Goal: Task Accomplishment & Management: Use online tool/utility

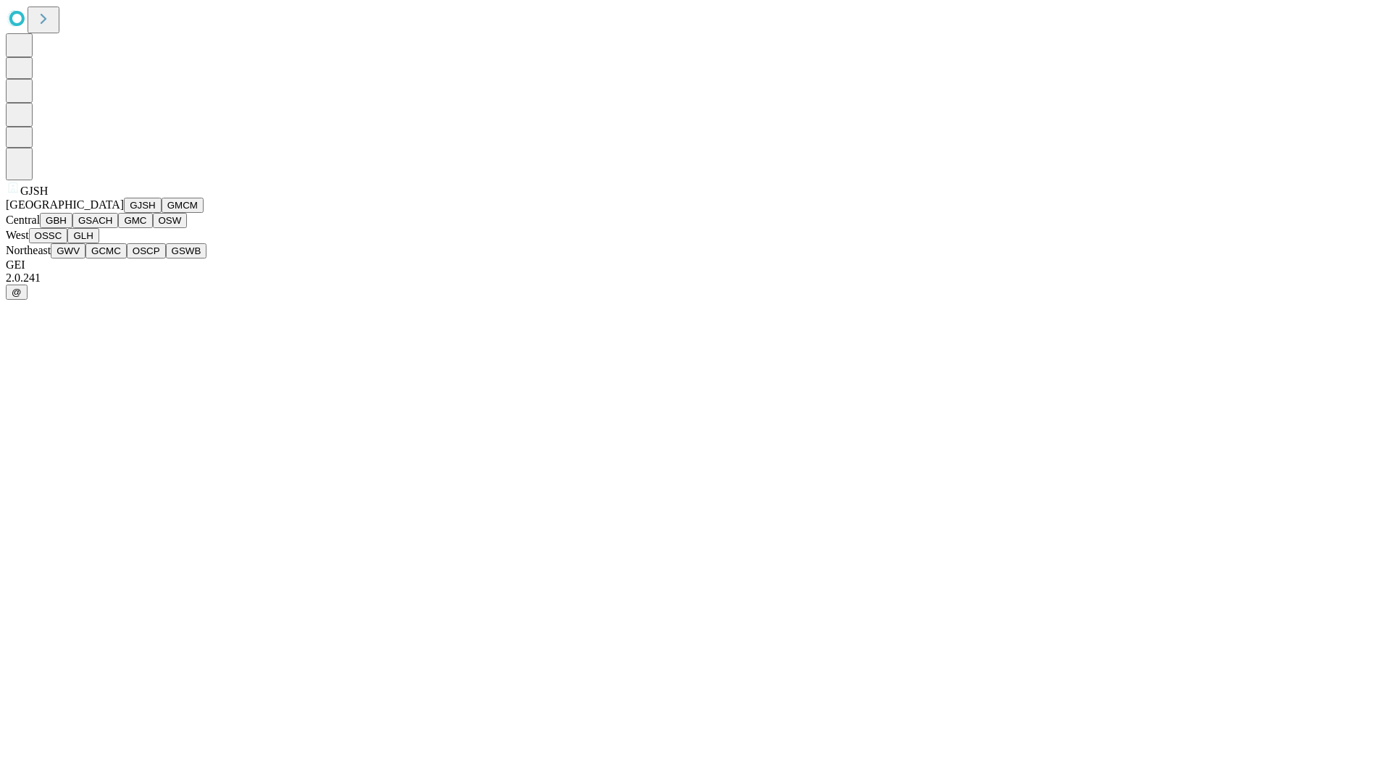
click at [124, 213] on button "GJSH" at bounding box center [143, 205] width 38 height 15
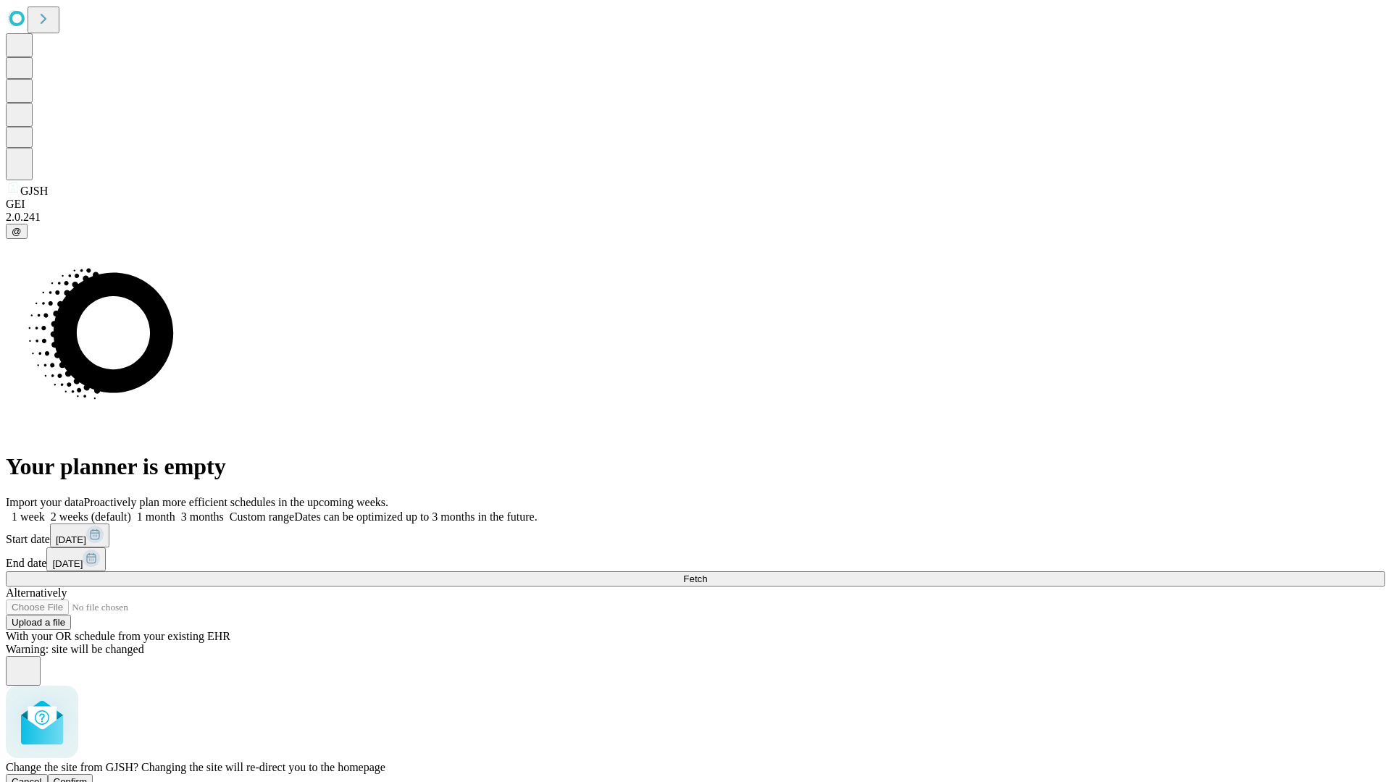
click at [88, 776] on span "Confirm" at bounding box center [71, 781] width 34 height 11
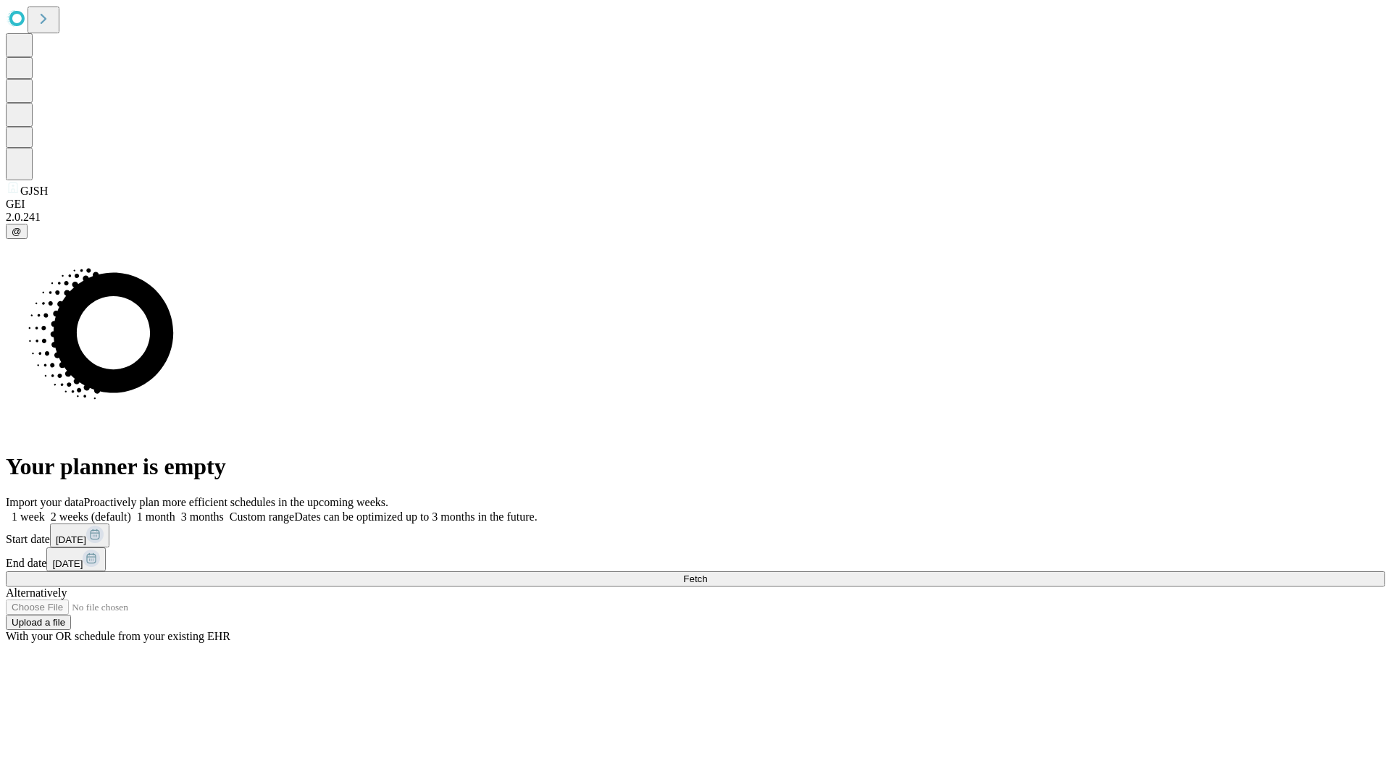
click at [131, 511] on label "2 weeks (default)" at bounding box center [88, 517] width 86 height 12
click at [707, 574] on span "Fetch" at bounding box center [695, 579] width 24 height 11
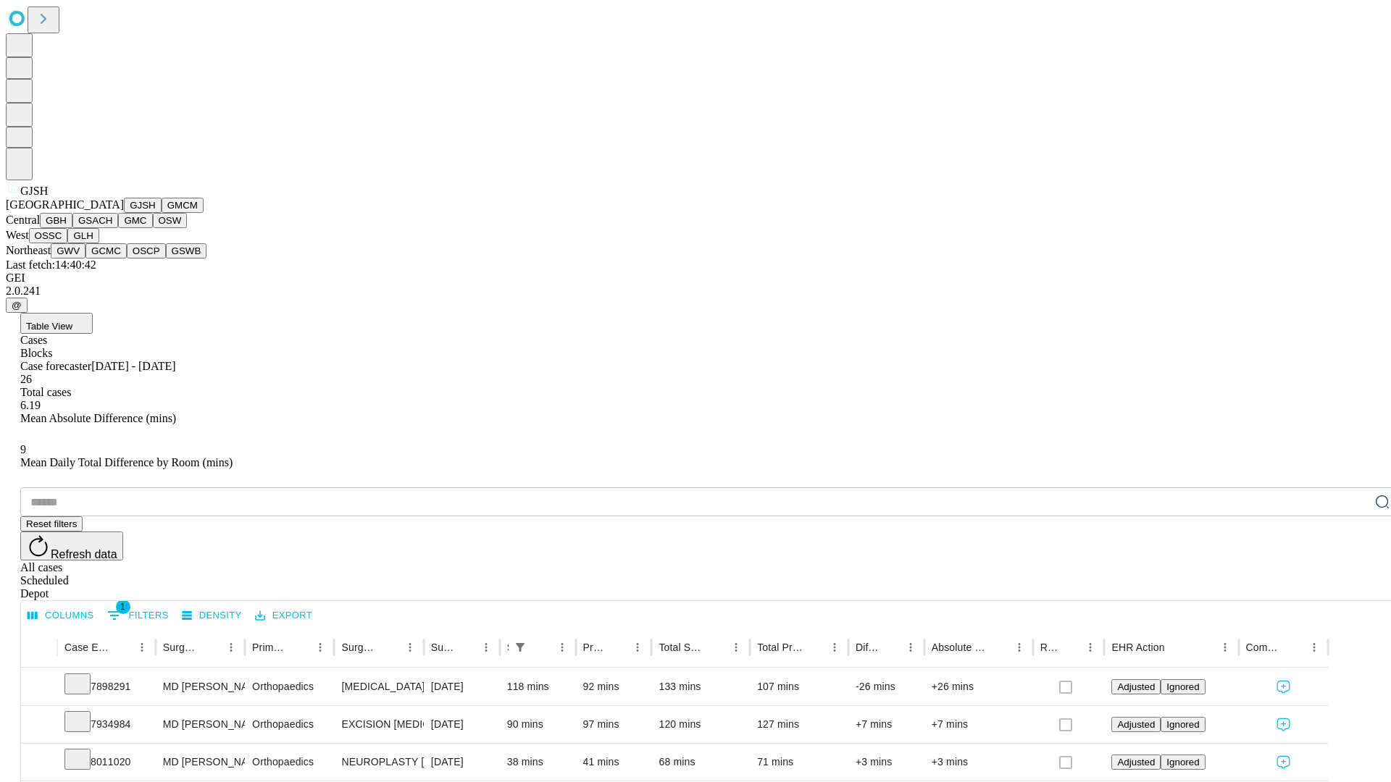
click at [162, 213] on button "GMCM" at bounding box center [183, 205] width 42 height 15
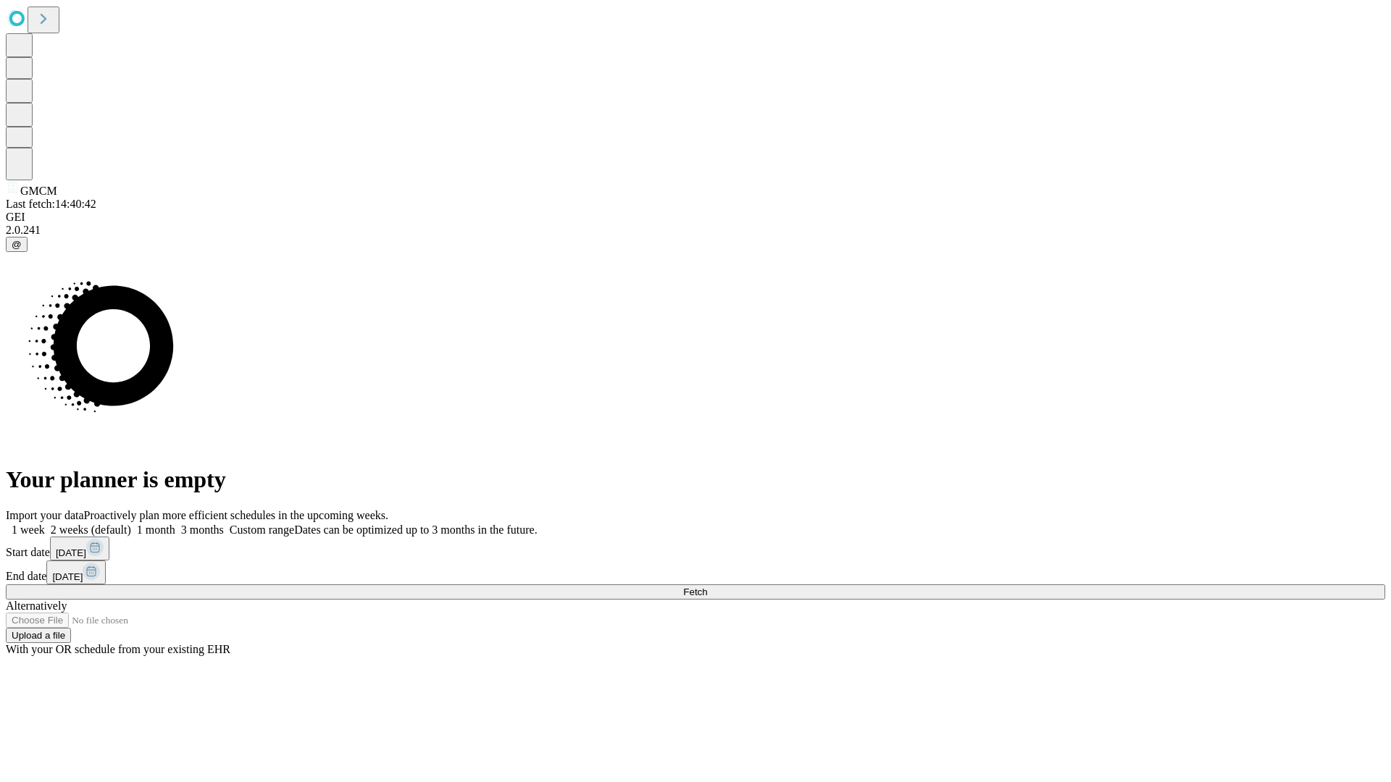
click at [707, 587] on span "Fetch" at bounding box center [695, 592] width 24 height 11
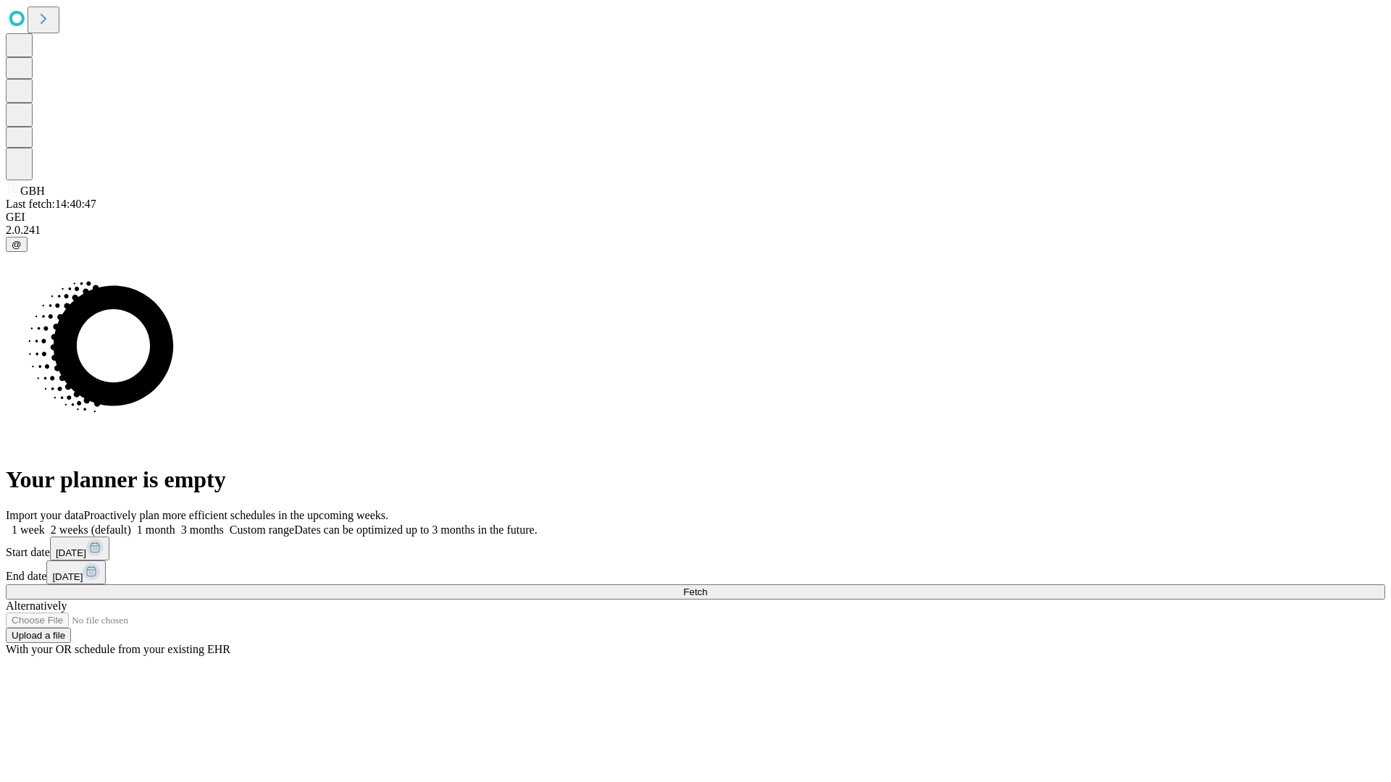
click at [131, 524] on label "2 weeks (default)" at bounding box center [88, 530] width 86 height 12
click at [707, 587] on span "Fetch" at bounding box center [695, 592] width 24 height 11
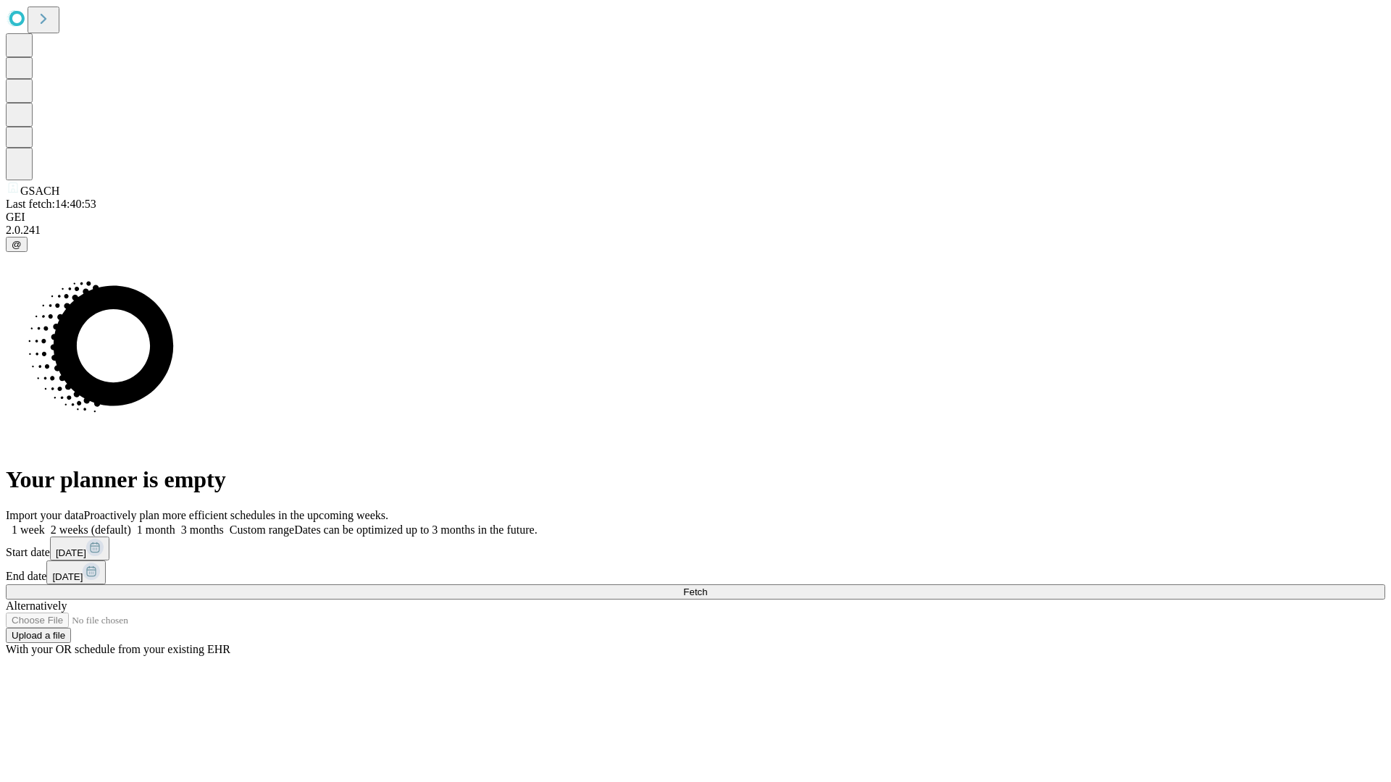
click at [131, 524] on label "2 weeks (default)" at bounding box center [88, 530] width 86 height 12
click at [707, 587] on span "Fetch" at bounding box center [695, 592] width 24 height 11
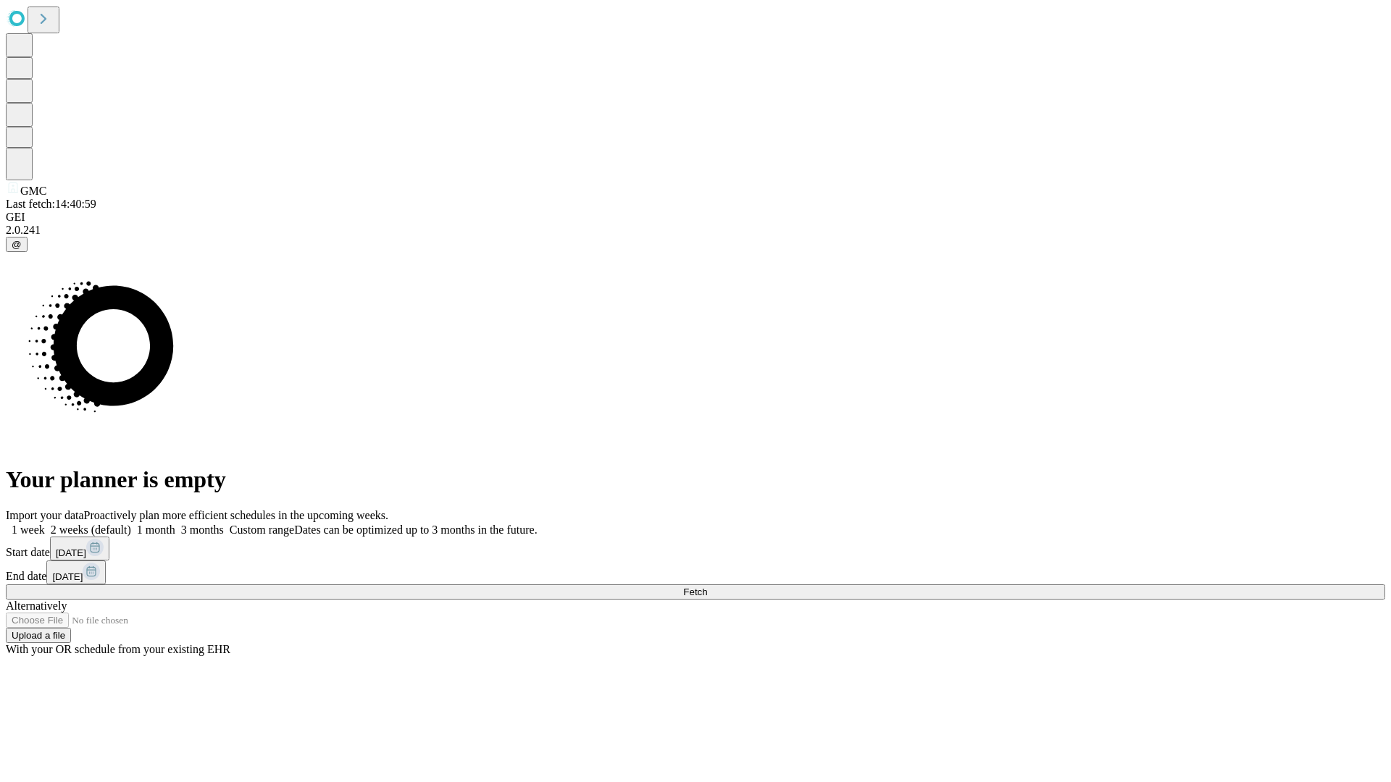
click at [131, 524] on label "2 weeks (default)" at bounding box center [88, 530] width 86 height 12
click at [707, 587] on span "Fetch" at bounding box center [695, 592] width 24 height 11
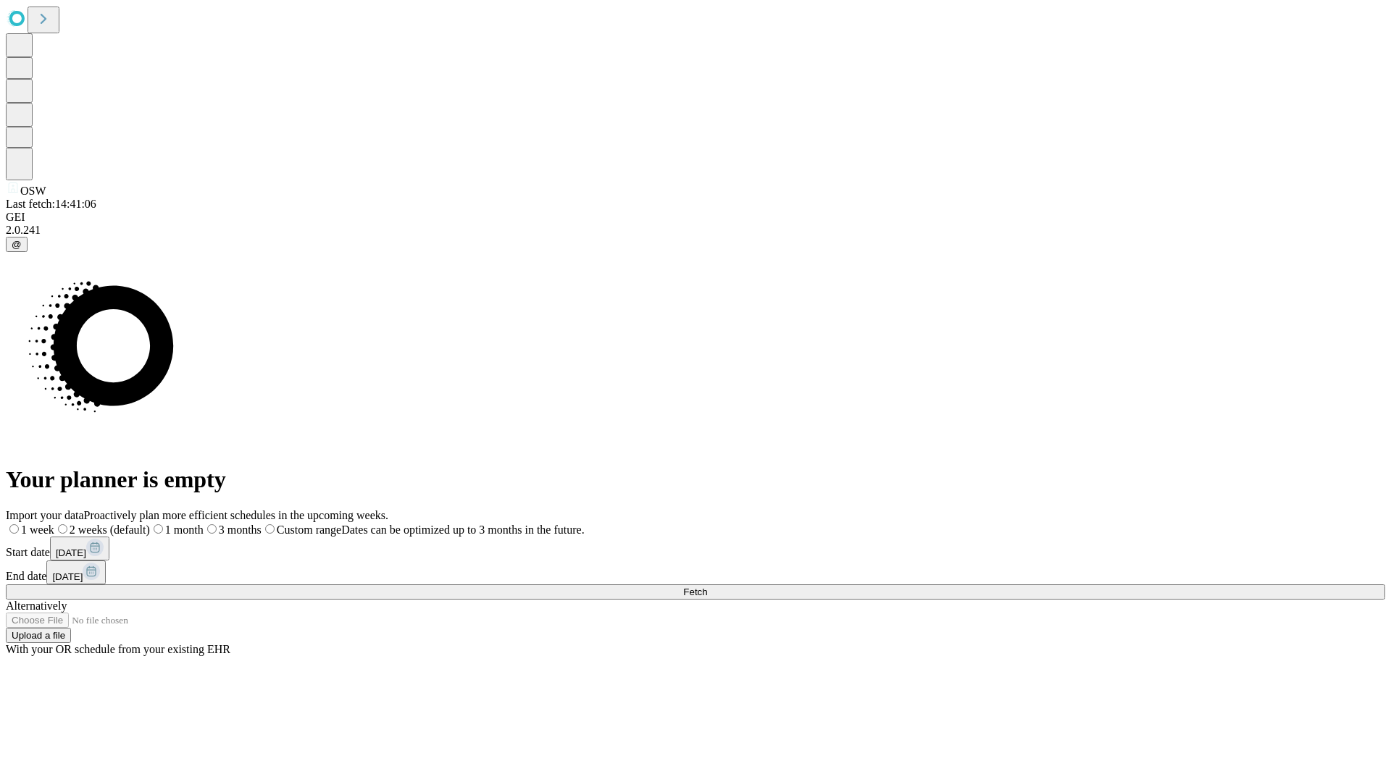
click at [707, 587] on span "Fetch" at bounding box center [695, 592] width 24 height 11
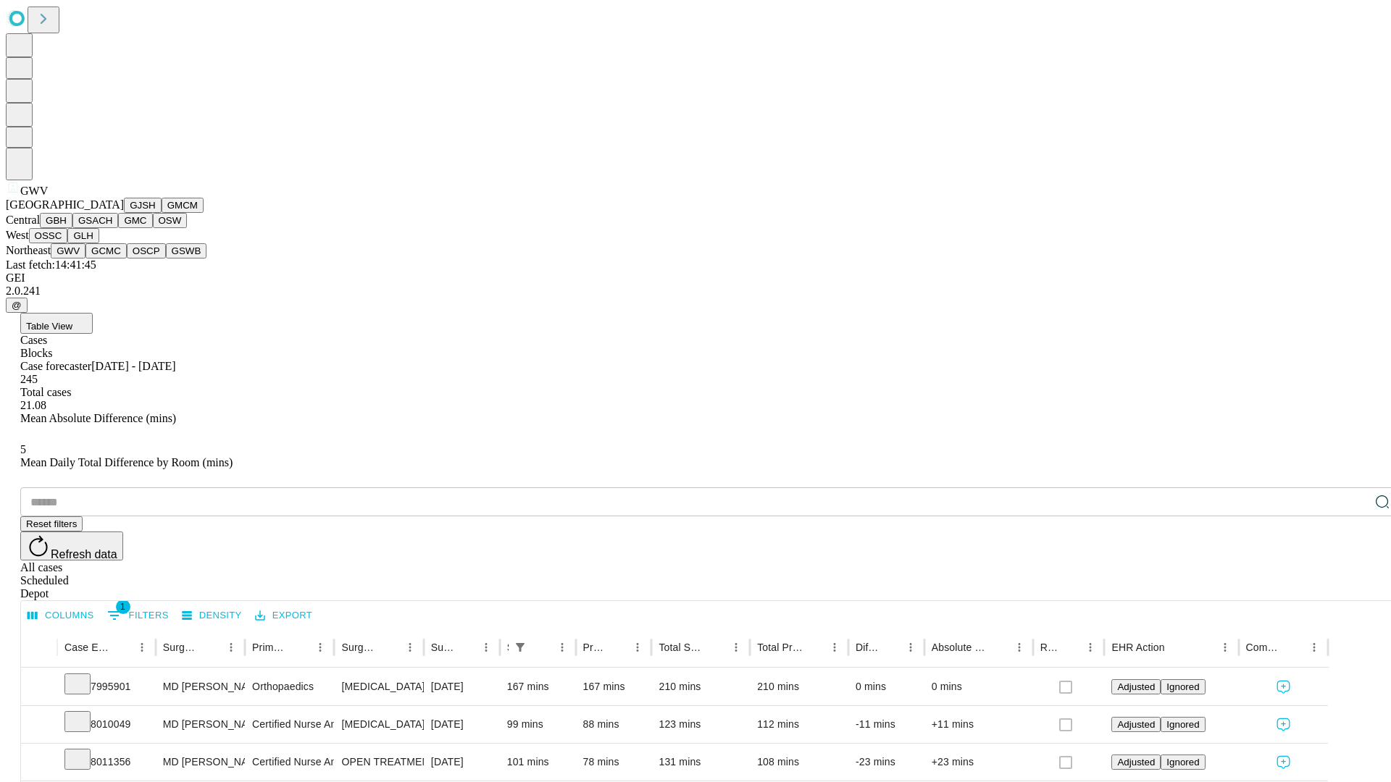
click at [112, 259] on button "GCMC" at bounding box center [105, 250] width 41 height 15
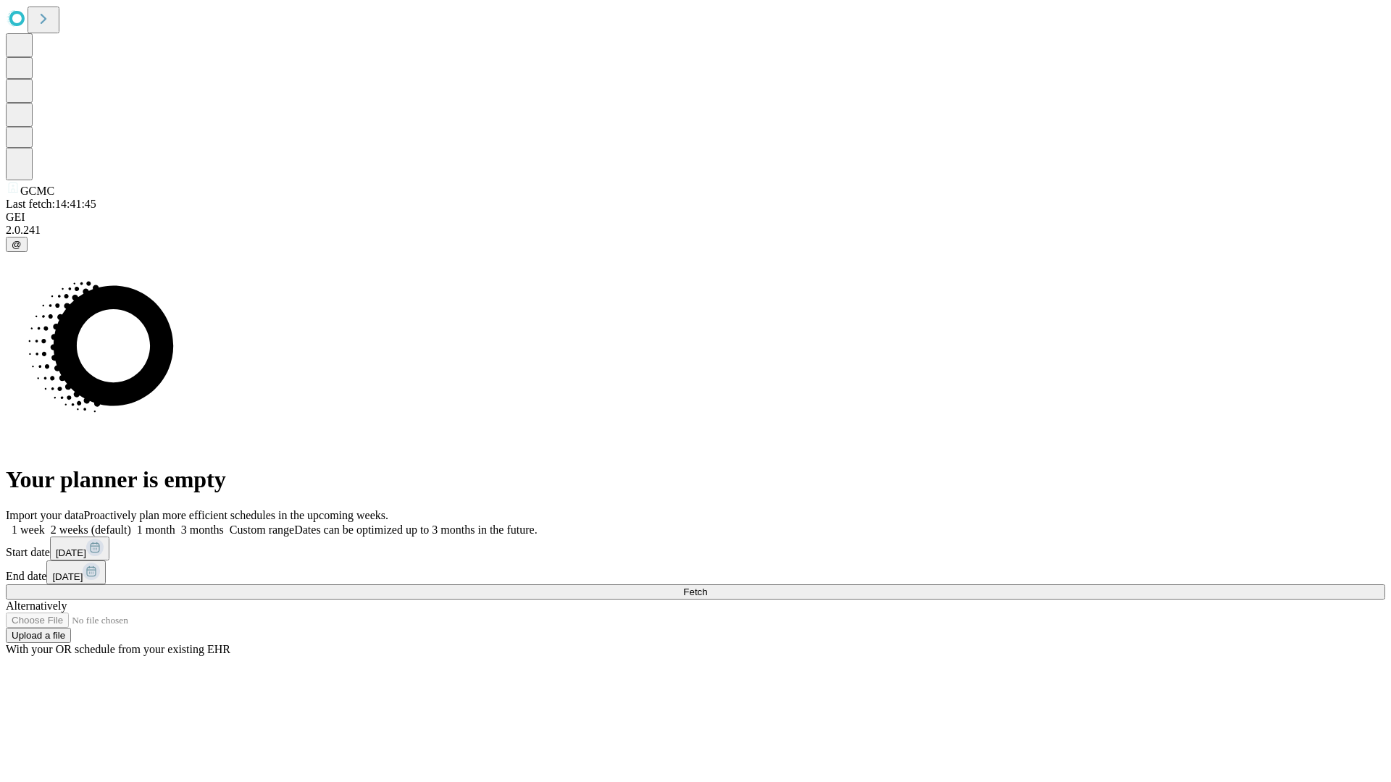
click at [131, 524] on label "2 weeks (default)" at bounding box center [88, 530] width 86 height 12
click at [707, 587] on span "Fetch" at bounding box center [695, 592] width 24 height 11
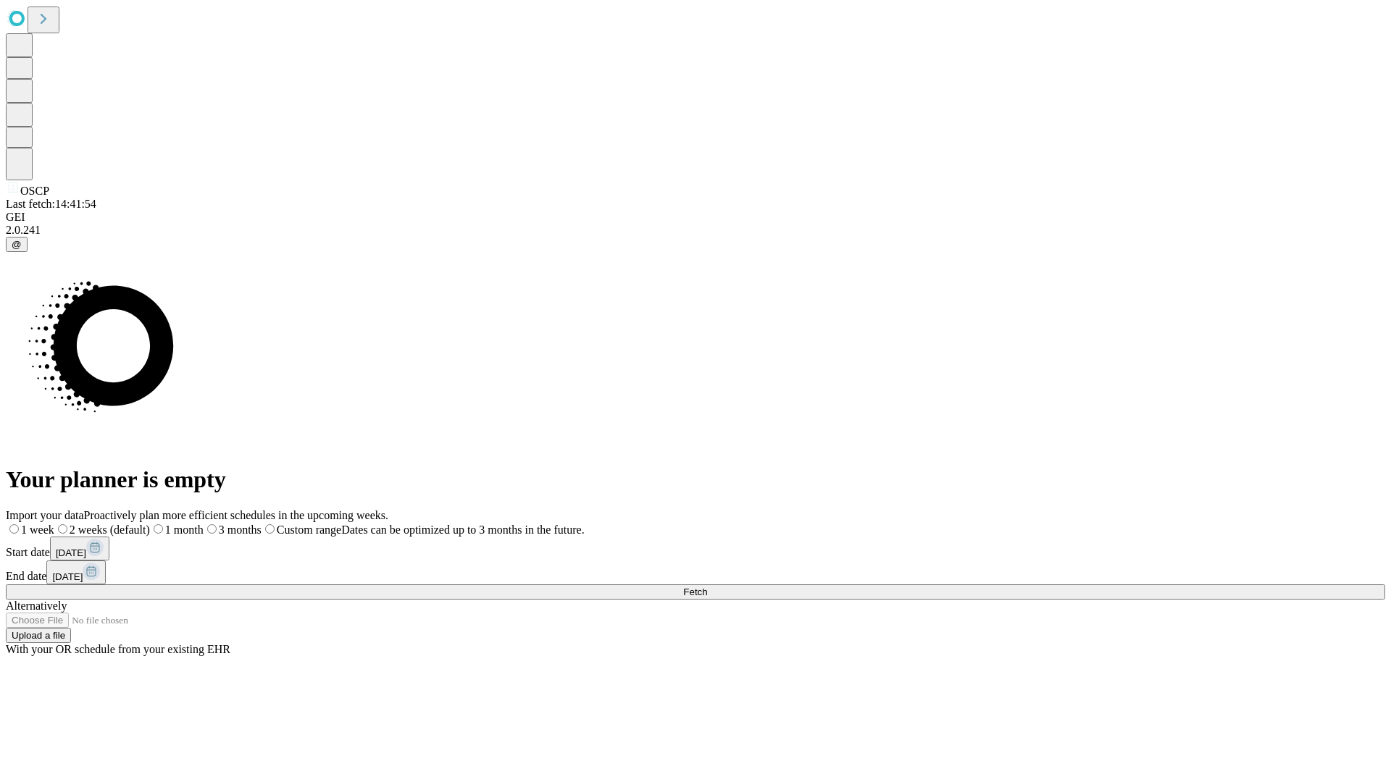
click at [150, 524] on label "2 weeks (default)" at bounding box center [102, 530] width 96 height 12
click at [707, 587] on span "Fetch" at bounding box center [695, 592] width 24 height 11
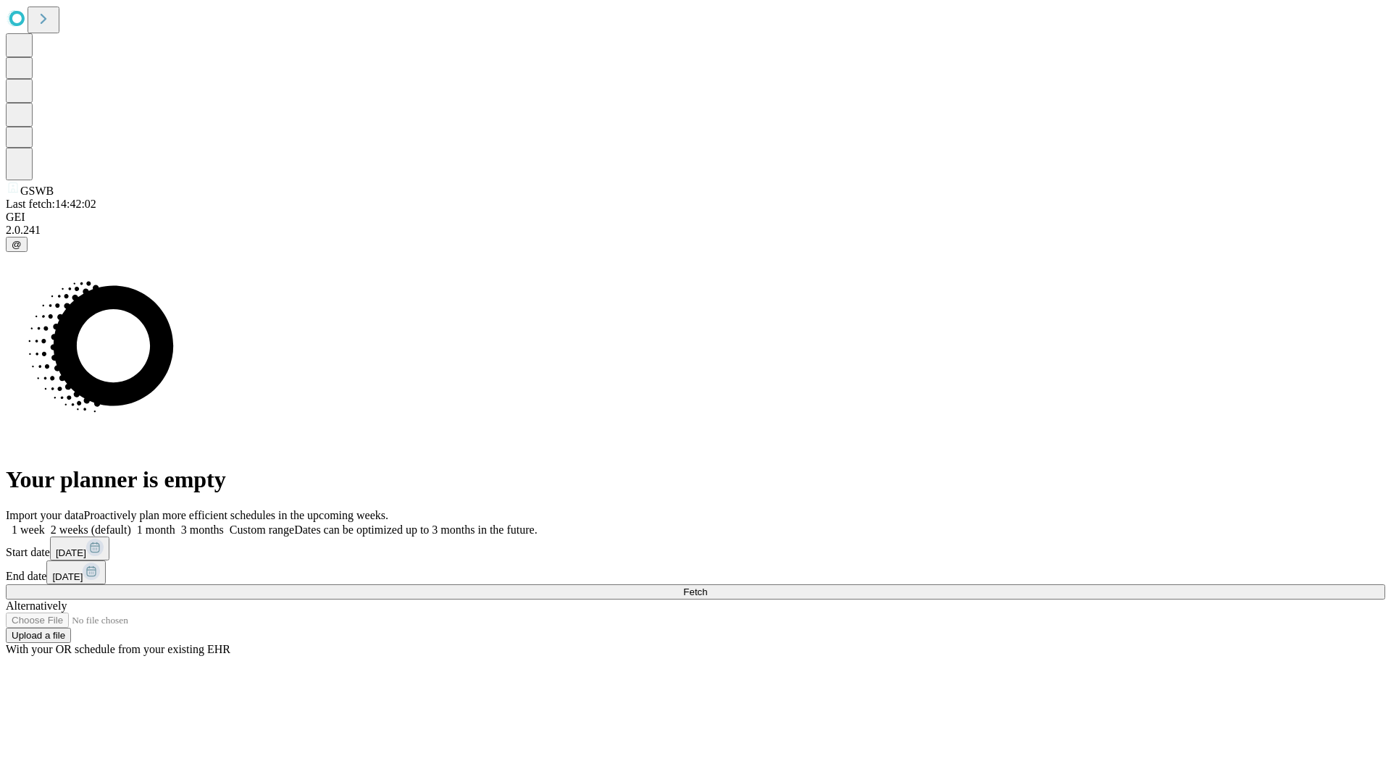
click at [131, 524] on label "2 weeks (default)" at bounding box center [88, 530] width 86 height 12
click at [707, 587] on span "Fetch" at bounding box center [695, 592] width 24 height 11
